Goal: Task Accomplishment & Management: Use online tool/utility

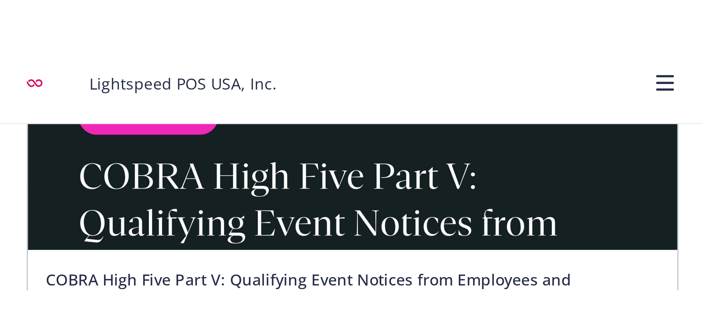
scroll to position [189, 0]
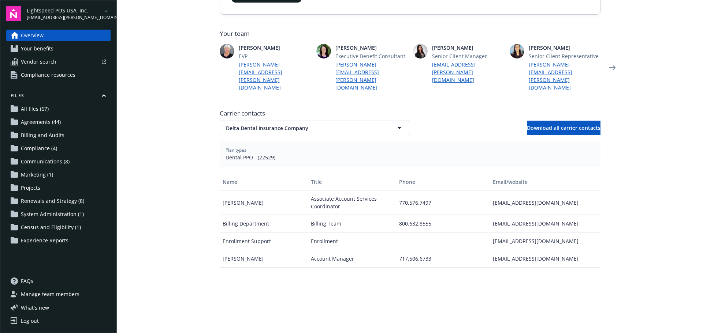
click at [190, 103] on main "Welcome to Navigator Project plan Newfront news View all news Case Study: How t…" at bounding box center [410, 166] width 586 height 333
click at [146, 143] on main "Welcome to Navigator Project plan Newfront news View all news Case Study: How t…" at bounding box center [410, 166] width 586 height 333
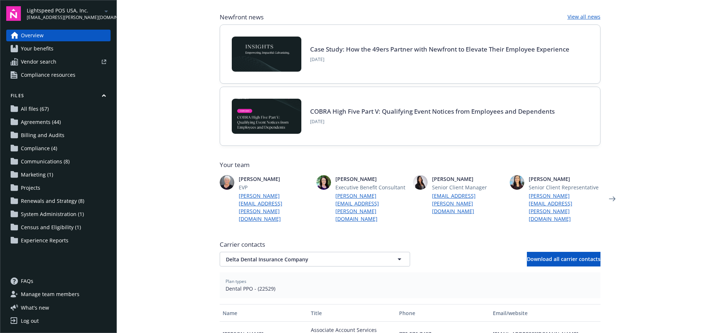
scroll to position [0, 0]
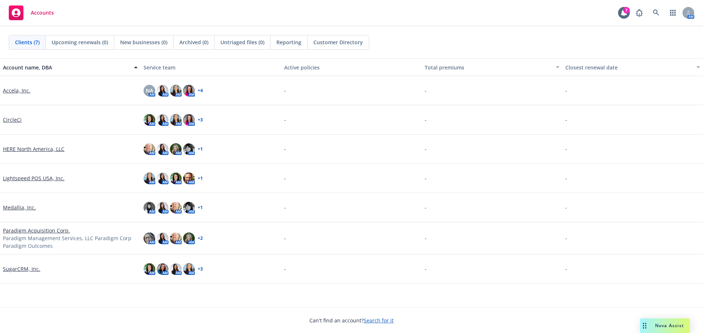
click at [13, 120] on link "CircleCi" at bounding box center [12, 120] width 19 height 8
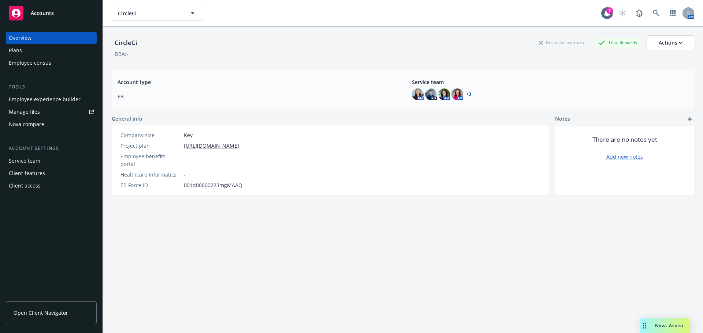
click at [42, 116] on link "Manage files" at bounding box center [51, 112] width 91 height 12
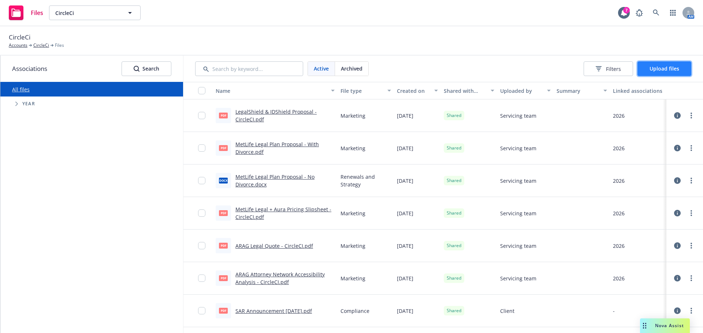
click at [652, 70] on span "Upload files" at bounding box center [664, 68] width 30 height 7
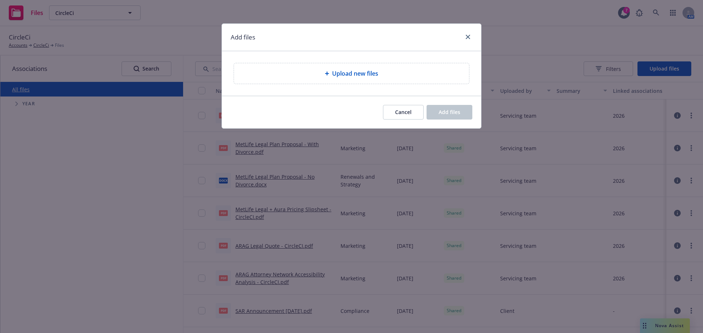
click at [370, 72] on span "Upload new files" at bounding box center [355, 73] width 46 height 9
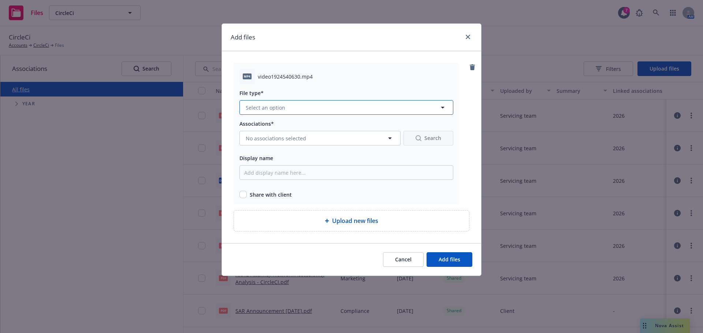
click at [312, 108] on button "Select an option" at bounding box center [346, 107] width 214 height 15
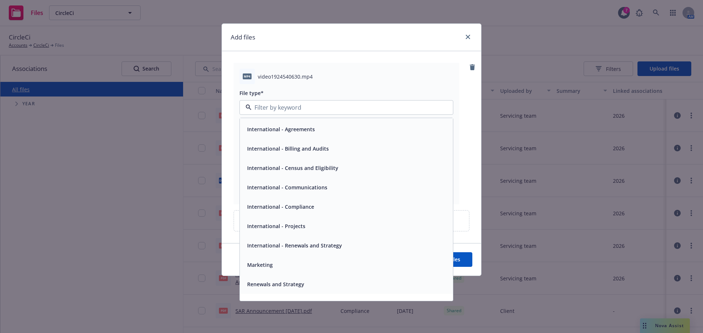
scroll to position [147, 0]
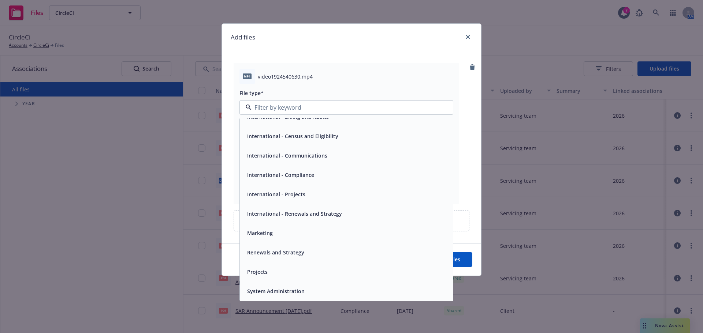
click at [288, 253] on span "Renewals and Strategy" at bounding box center [275, 253] width 57 height 8
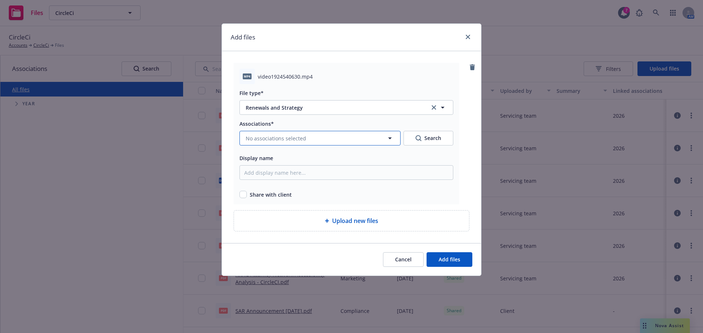
click at [257, 137] on span "No associations selected" at bounding box center [276, 139] width 60 height 8
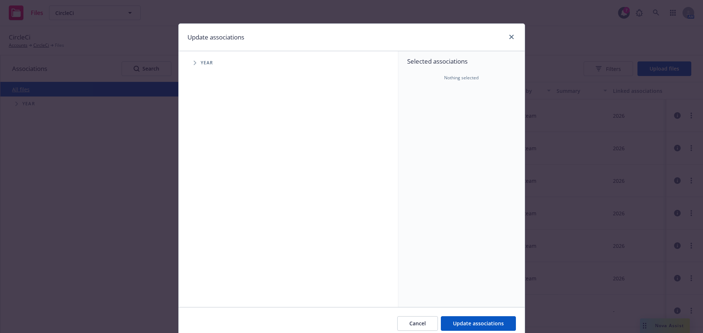
click at [194, 63] on icon "Tree Example" at bounding box center [195, 63] width 3 height 4
click at [213, 183] on input "Tree Example" at bounding box center [213, 179] width 7 height 7
checkbox input "true"
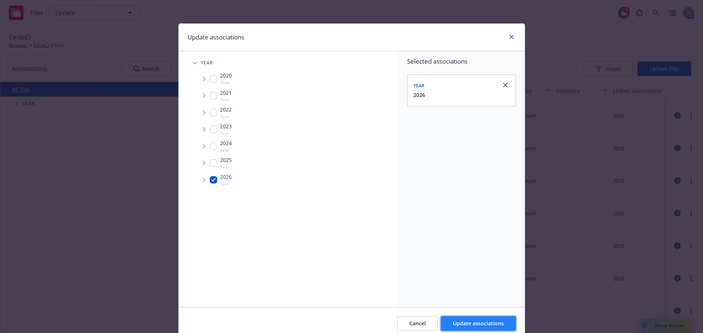
click at [472, 324] on span "Update associations" at bounding box center [478, 323] width 51 height 7
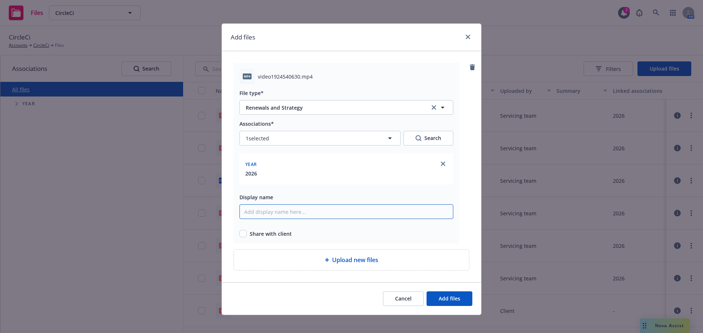
click at [287, 219] on input "Display name" at bounding box center [346, 212] width 214 height 15
click at [363, 213] on input "2026 CircleCI Renewal Meeting - Recording (not including any PPT edits, will se…" at bounding box center [346, 212] width 214 height 15
click at [287, 214] on input "2026 CircleCI Renewal Meeting - Recording (not including any PPT edits, will se…" at bounding box center [346, 212] width 214 height 15
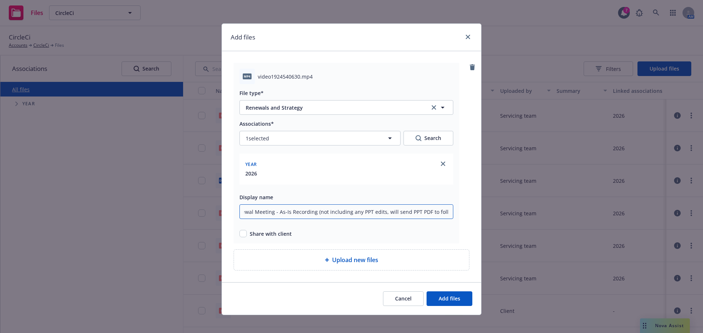
drag, startPoint x: 323, startPoint y: 212, endPoint x: 519, endPoint y: 226, distance: 195.9
click at [516, 223] on div "Add files mp4 video1924540630.mp4 File type* Renewals and Strategy Renewals and…" at bounding box center [351, 166] width 703 height 333
click at [317, 211] on input "2026 CircleCI Renewal Meeting - As-Is Recording" at bounding box center [346, 212] width 214 height 15
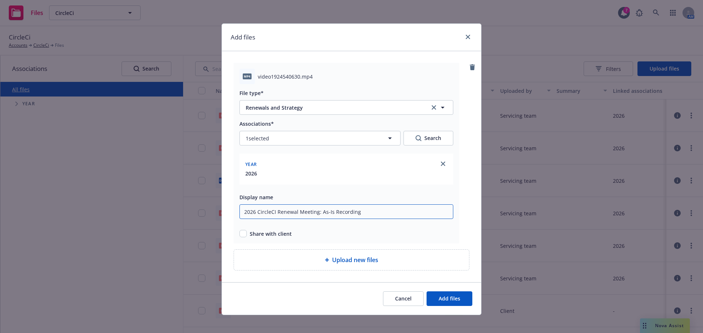
type input "2026 CircleCI Renewal Meeting: As-Is Recording"
click at [240, 233] on input "checkbox" at bounding box center [242, 233] width 7 height 7
checkbox input "true"
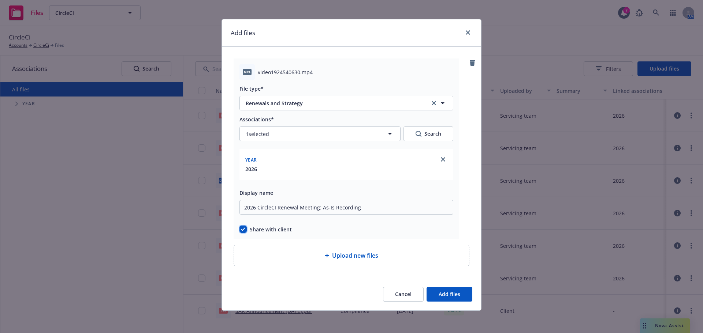
scroll to position [5, 0]
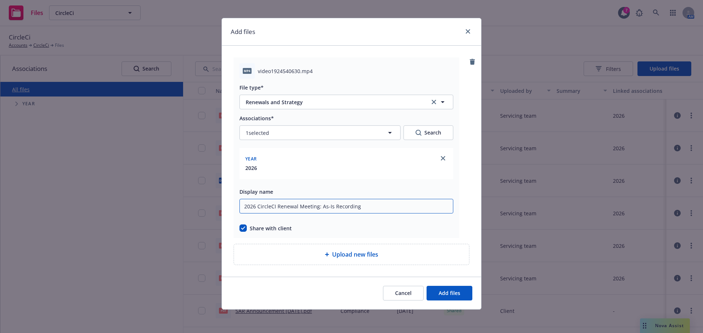
click at [327, 206] on input "2026 CircleCI Renewal Meeting: As-Is Recording" at bounding box center [346, 206] width 214 height 15
drag, startPoint x: 360, startPoint y: 206, endPoint x: 379, endPoint y: 220, distance: 23.4
click at [360, 207] on input "2026 CircleCI Renewal Meeting: As-Is Recording" at bounding box center [346, 206] width 214 height 15
click at [450, 295] on span "Add files" at bounding box center [449, 293] width 22 height 7
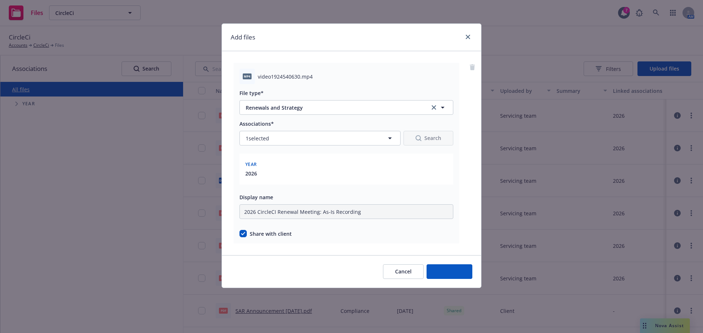
scroll to position [0, 0]
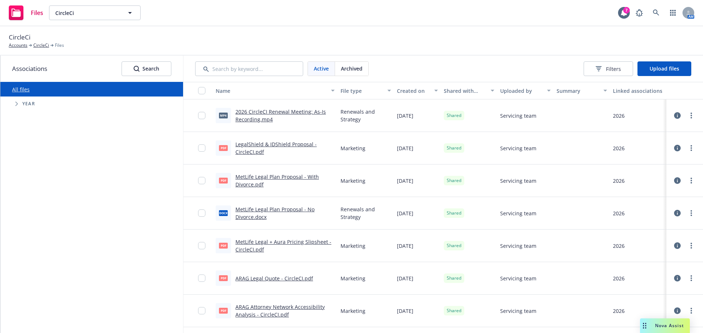
click at [94, 235] on div "All files Accessibility guide for tree Tree Example. Navigate the tree with the…" at bounding box center [91, 207] width 183 height 251
